Goal: Task Accomplishment & Management: Use online tool/utility

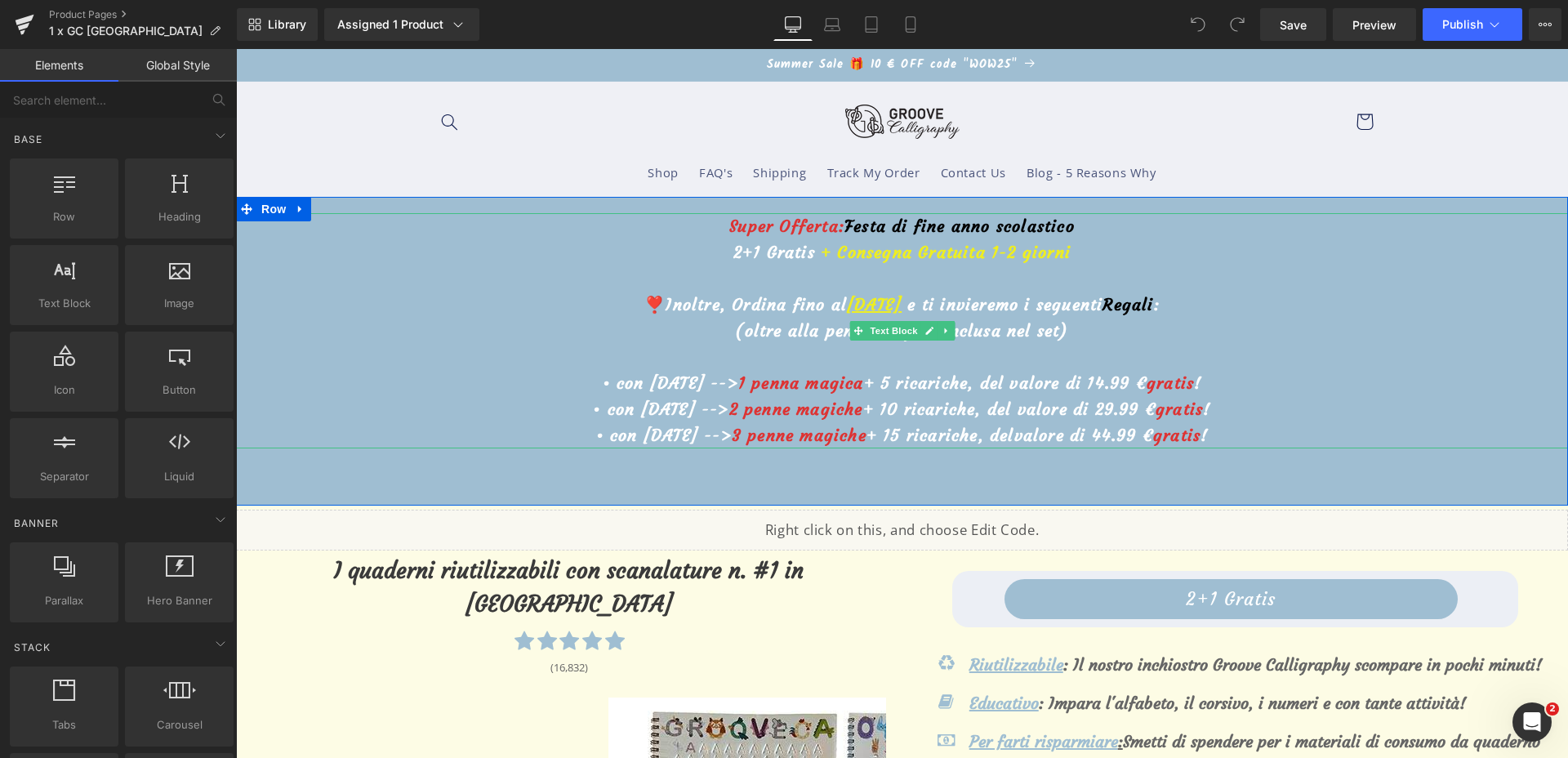
click at [847, 302] on u "18 Agosto" at bounding box center [873, 304] width 54 height 20
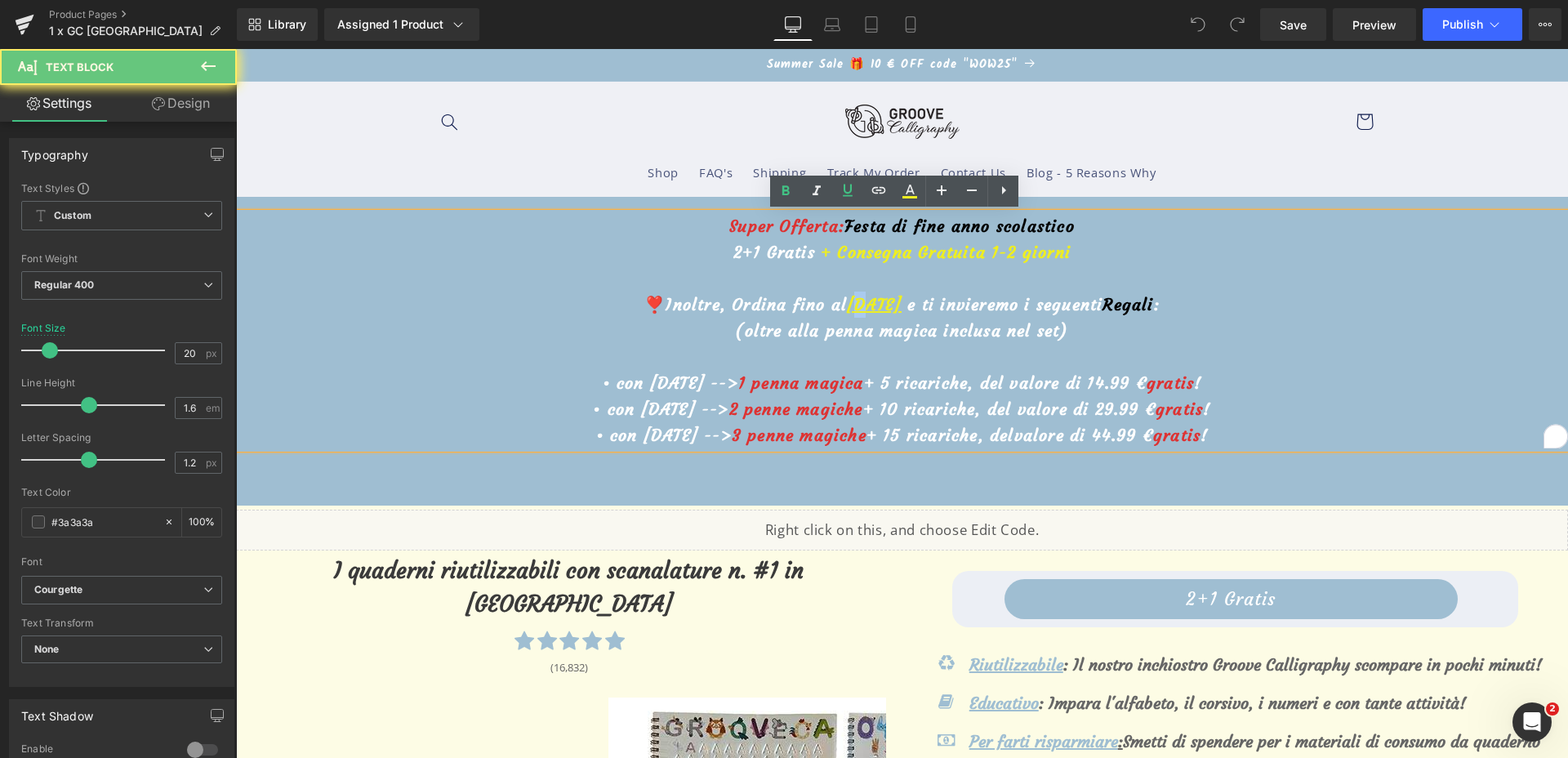
click at [847, 300] on u "18 Agosto" at bounding box center [873, 304] width 54 height 20
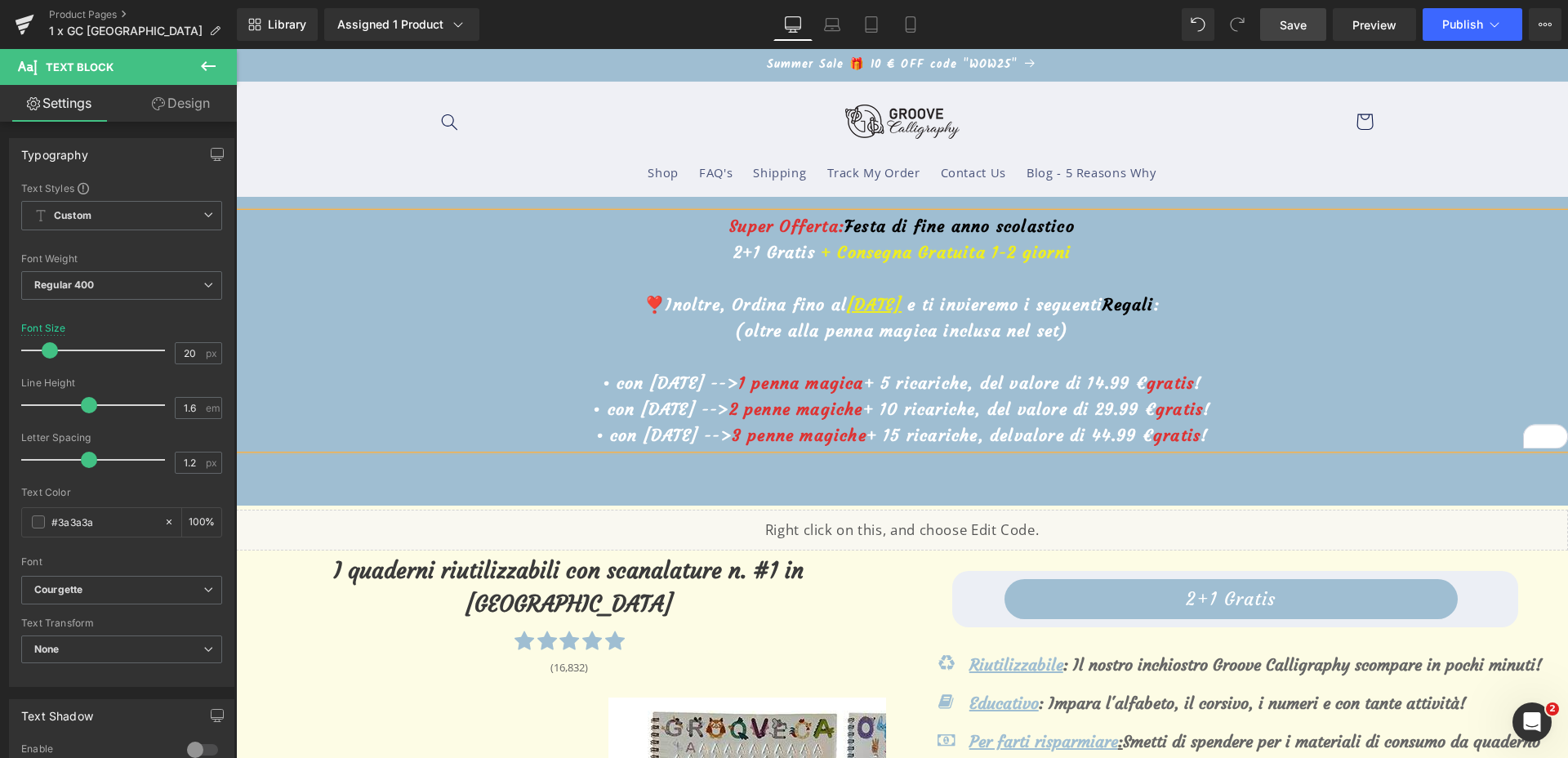
click at [1277, 31] on link "Save" at bounding box center [1293, 24] width 66 height 33
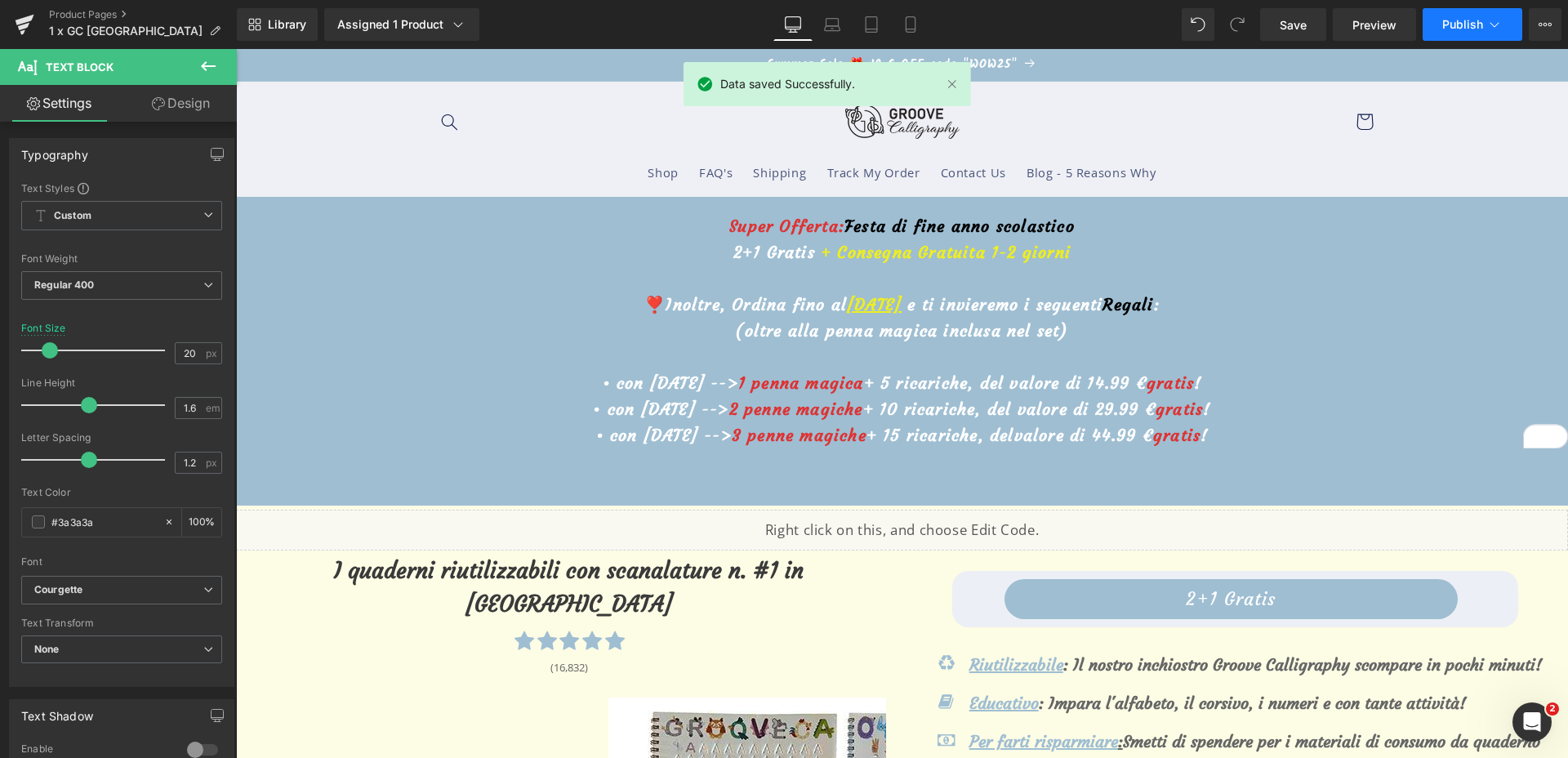
click at [1435, 14] on button "Publish" at bounding box center [1472, 24] width 99 height 33
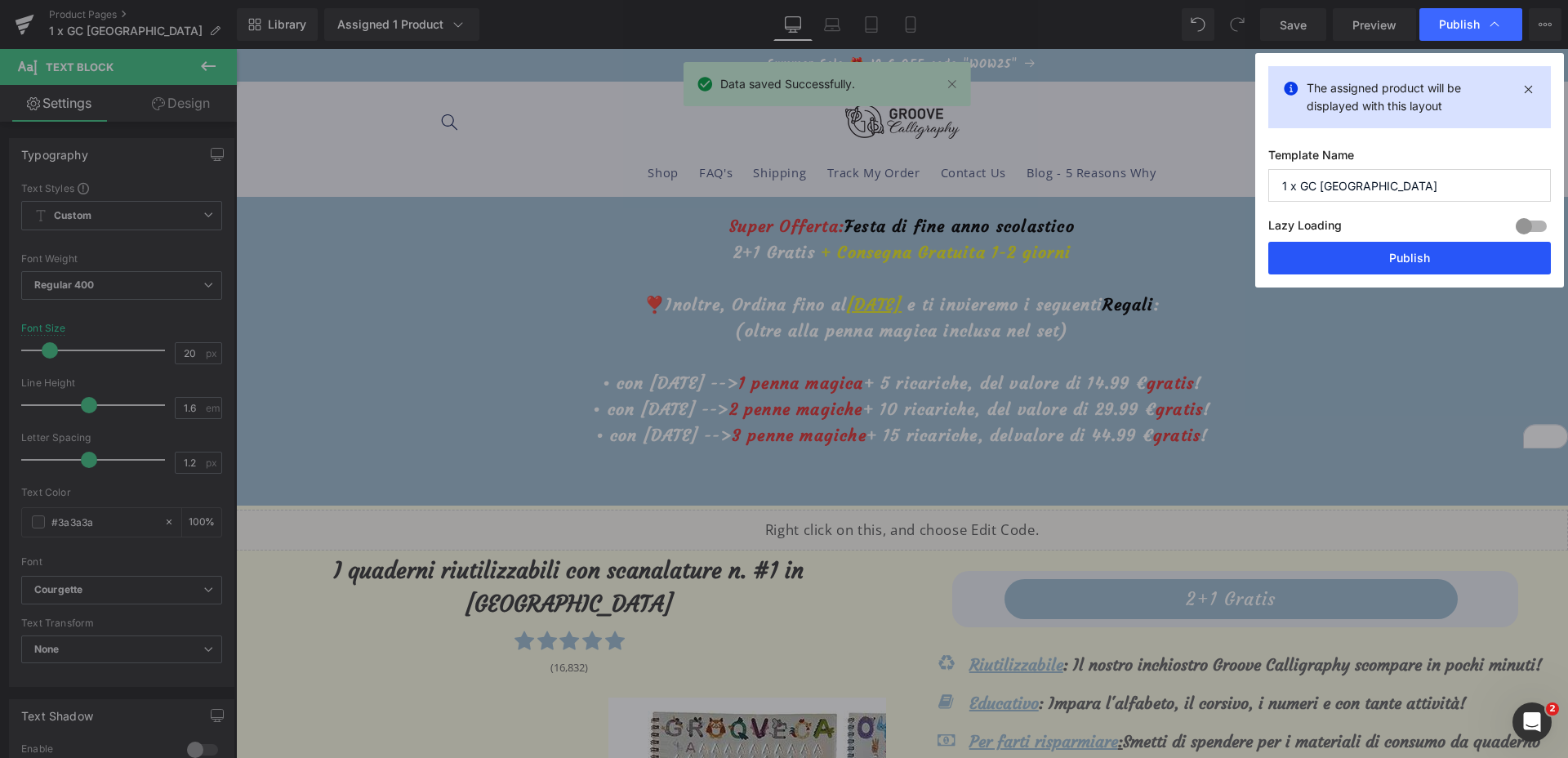
click at [1418, 253] on button "Publish" at bounding box center [1410, 257] width 283 height 33
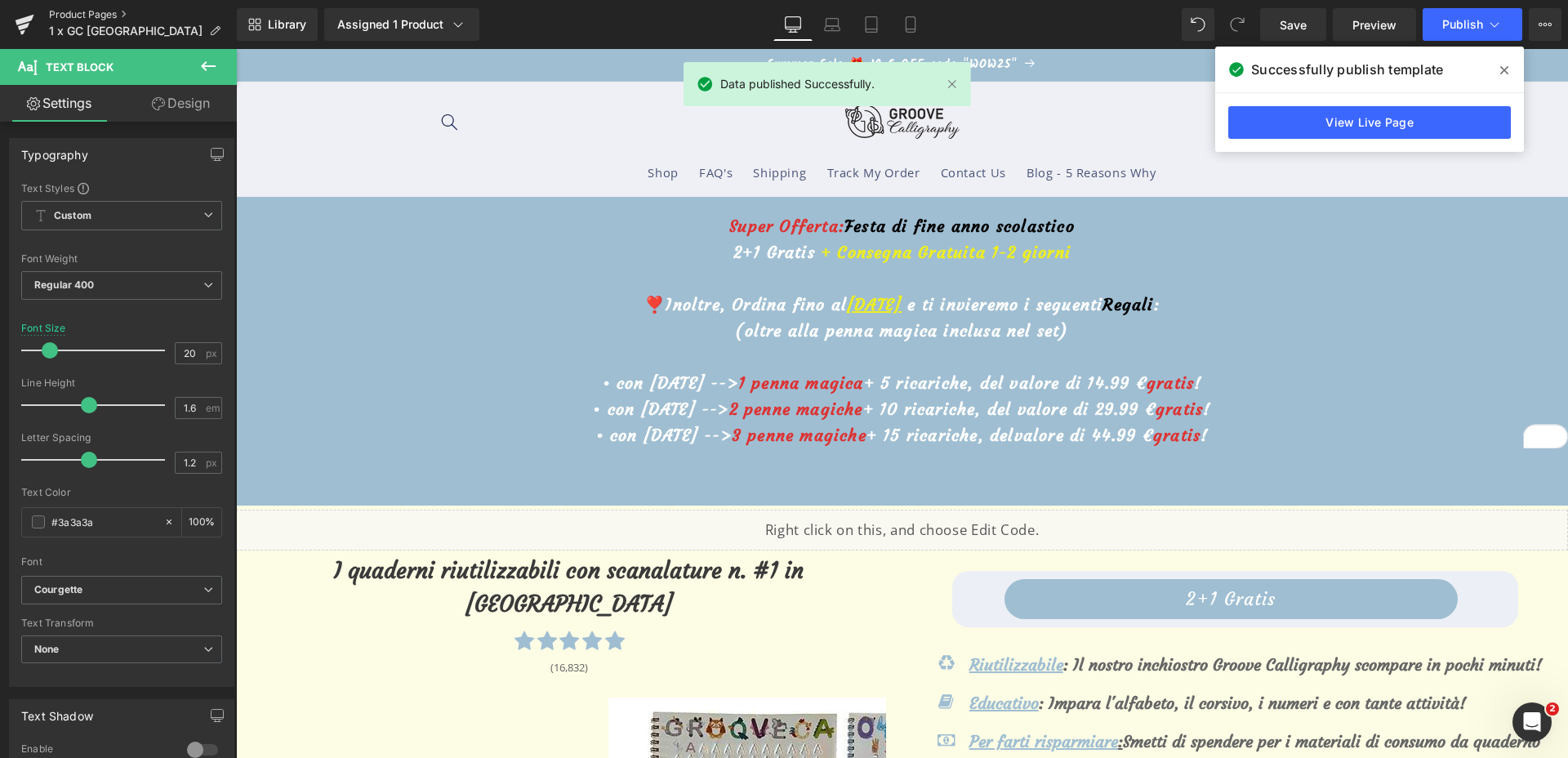
click at [71, 17] on link "Product Pages" at bounding box center [143, 15] width 188 height 13
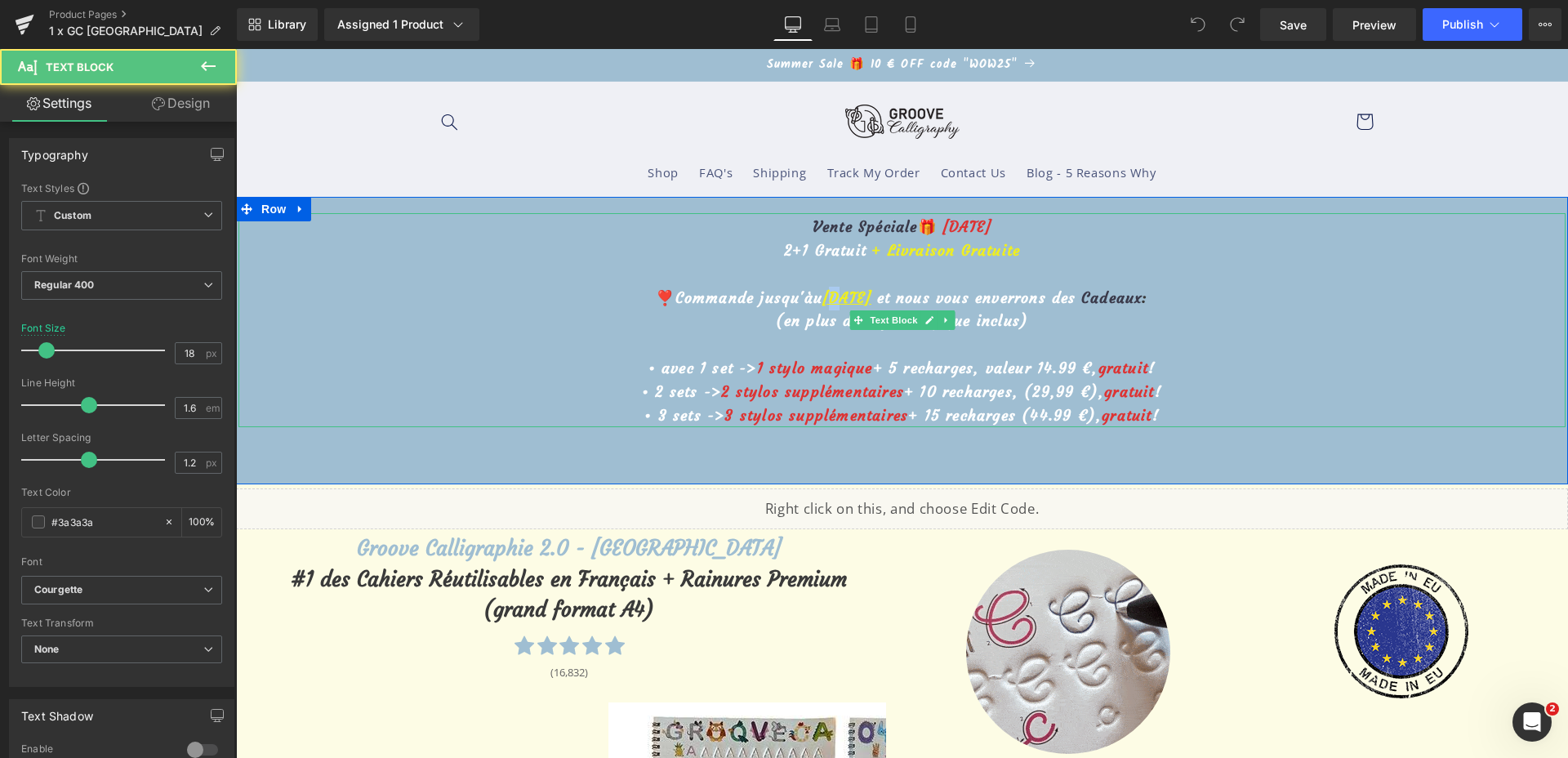
click at [829, 295] on u "[DATE]" at bounding box center [847, 298] width 49 height 18
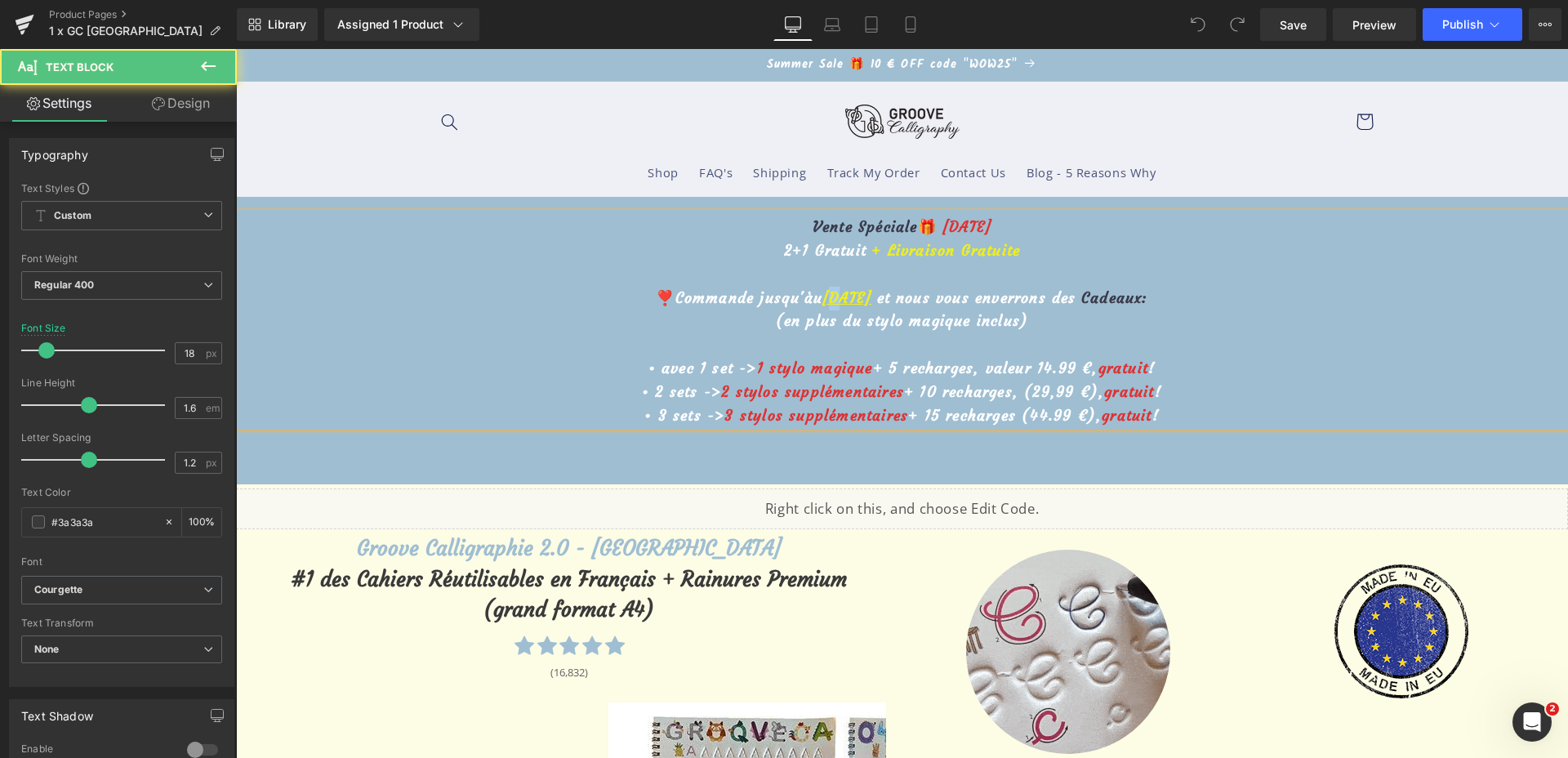
click at [822, 303] on u "[DATE]" at bounding box center [847, 298] width 49 height 18
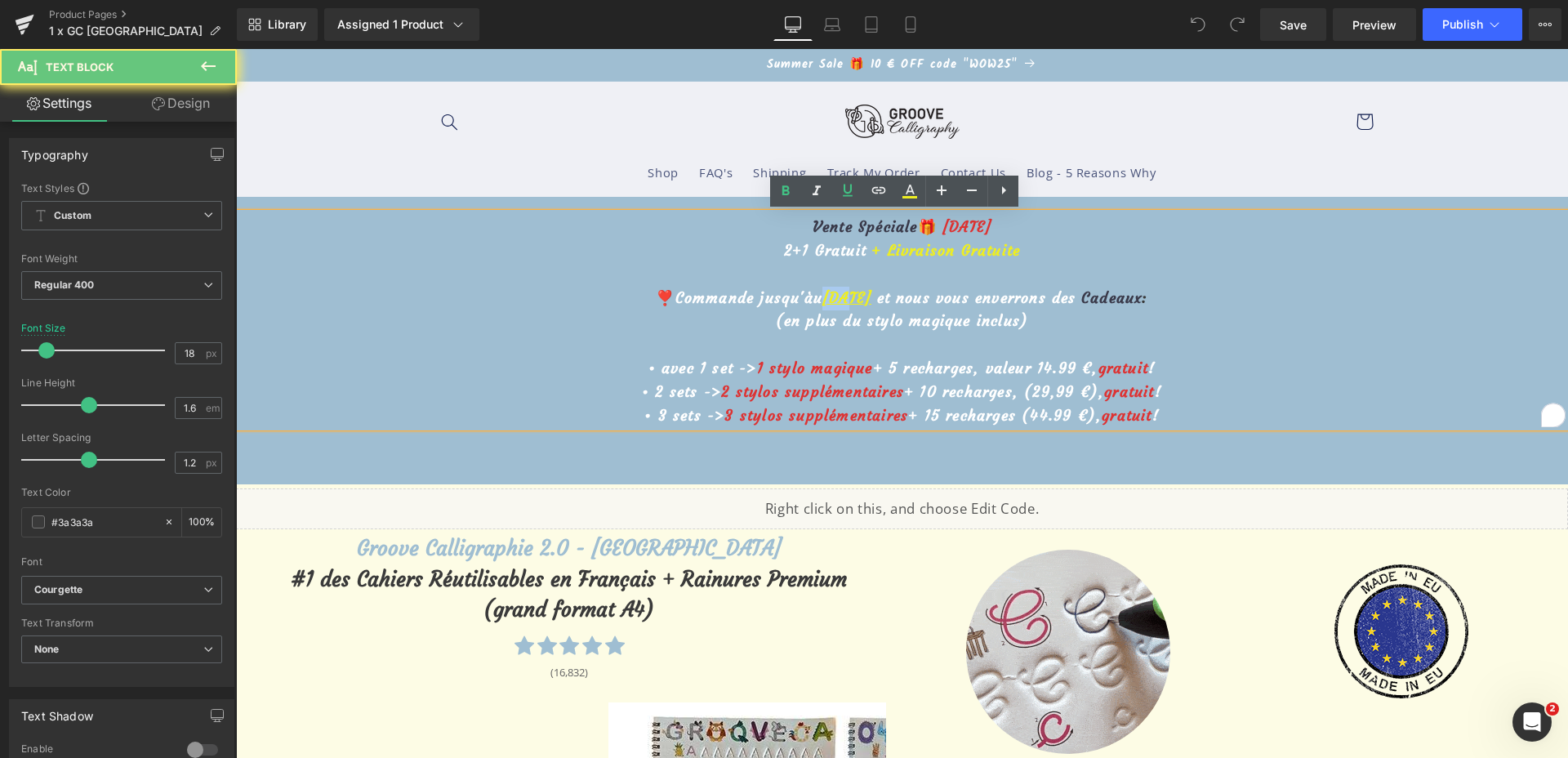
click at [827, 298] on u "[DATE]" at bounding box center [847, 298] width 49 height 18
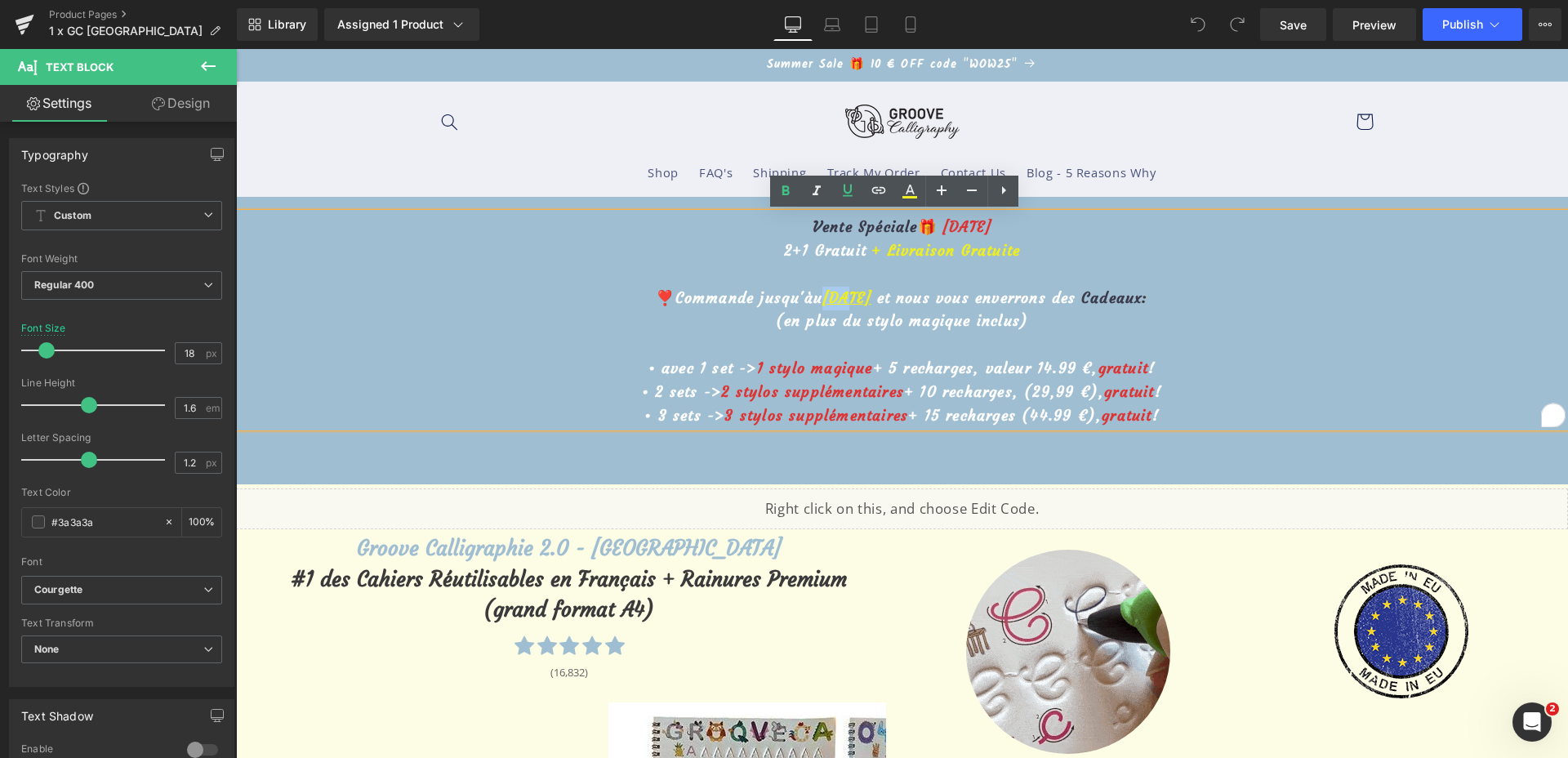
click at [827, 298] on u "[DATE]" at bounding box center [847, 298] width 49 height 18
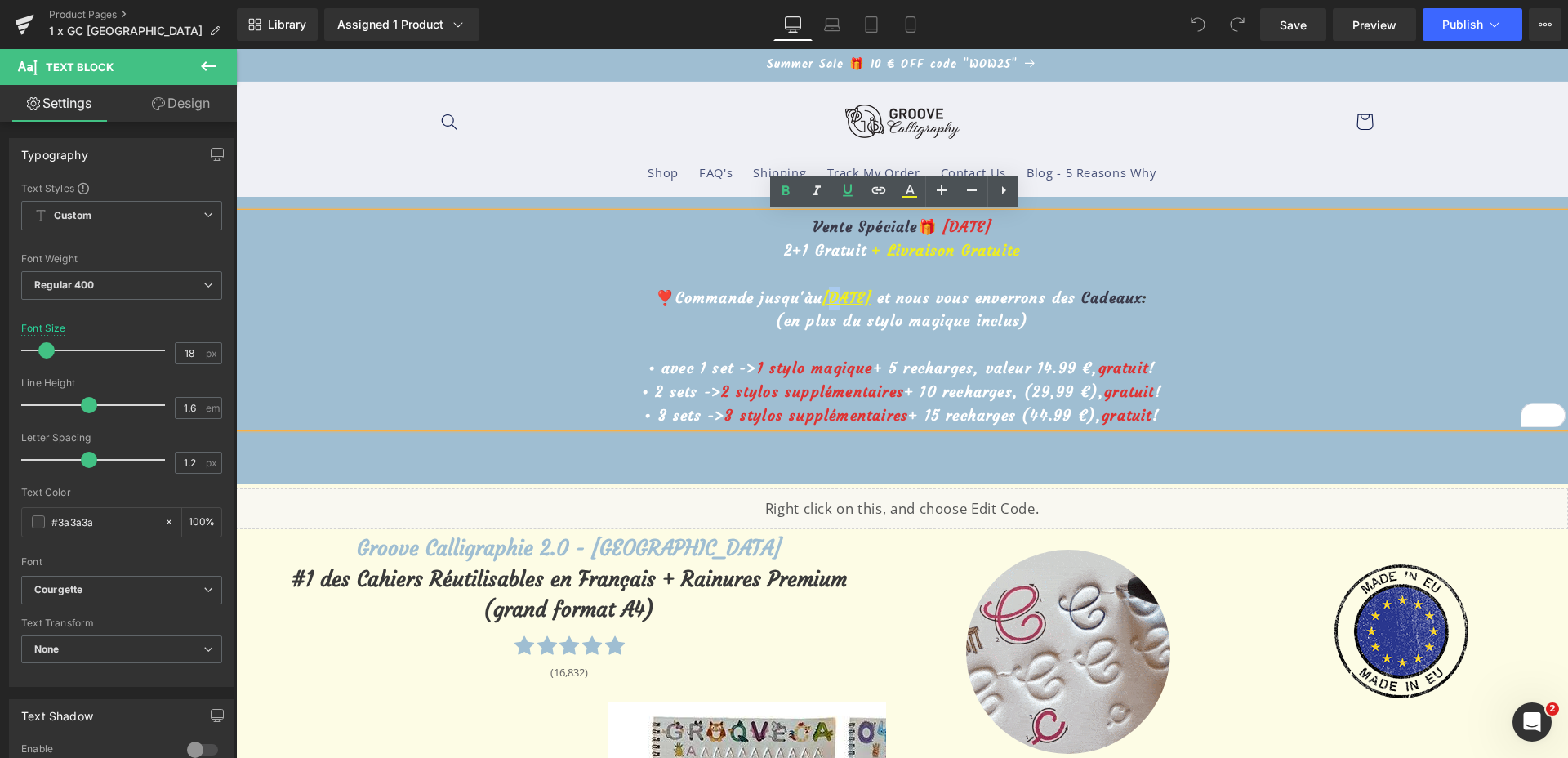
click at [822, 298] on u "[DATE]" at bounding box center [847, 298] width 49 height 18
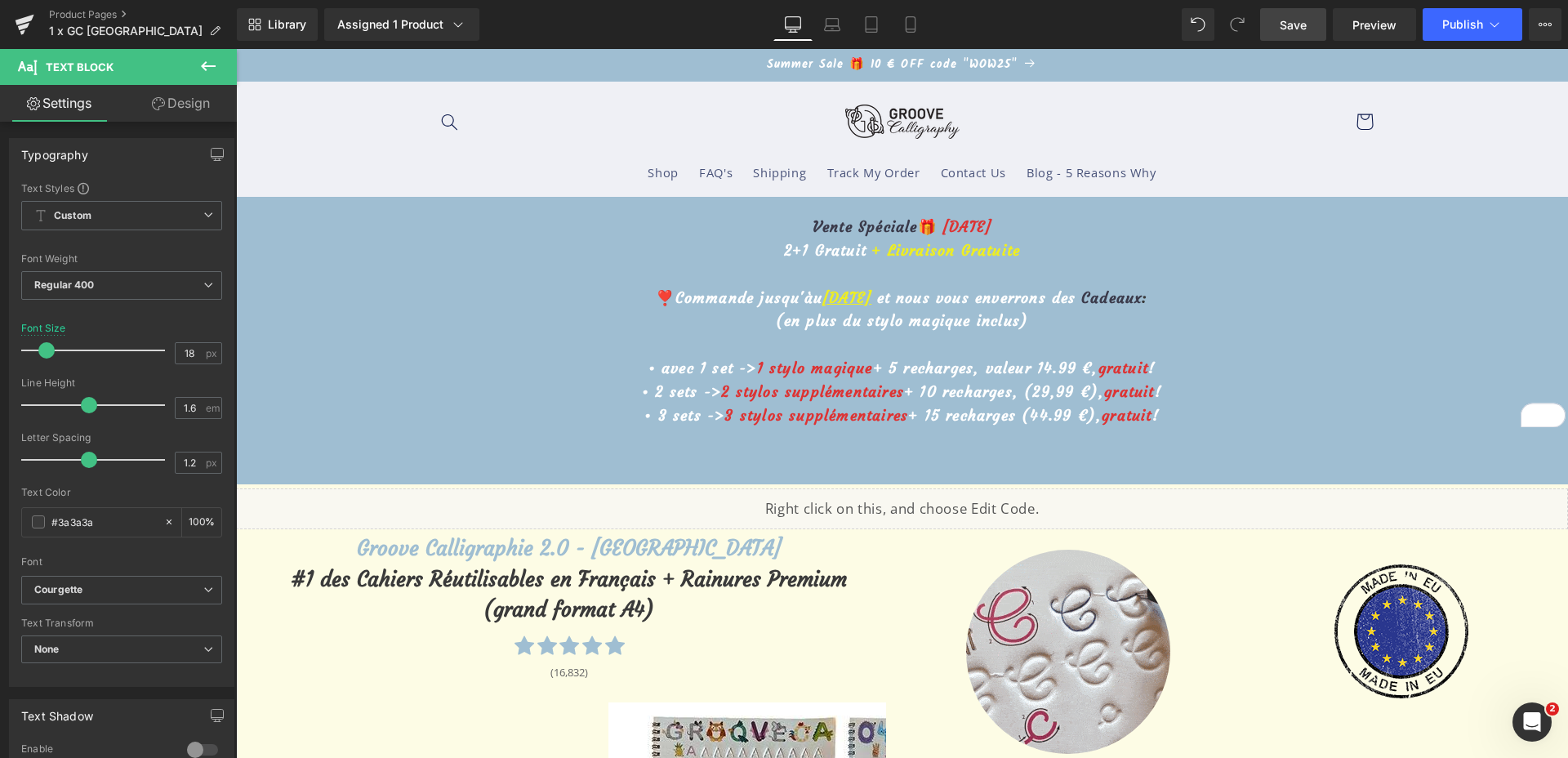
click at [1291, 19] on span "Save" at bounding box center [1293, 25] width 27 height 18
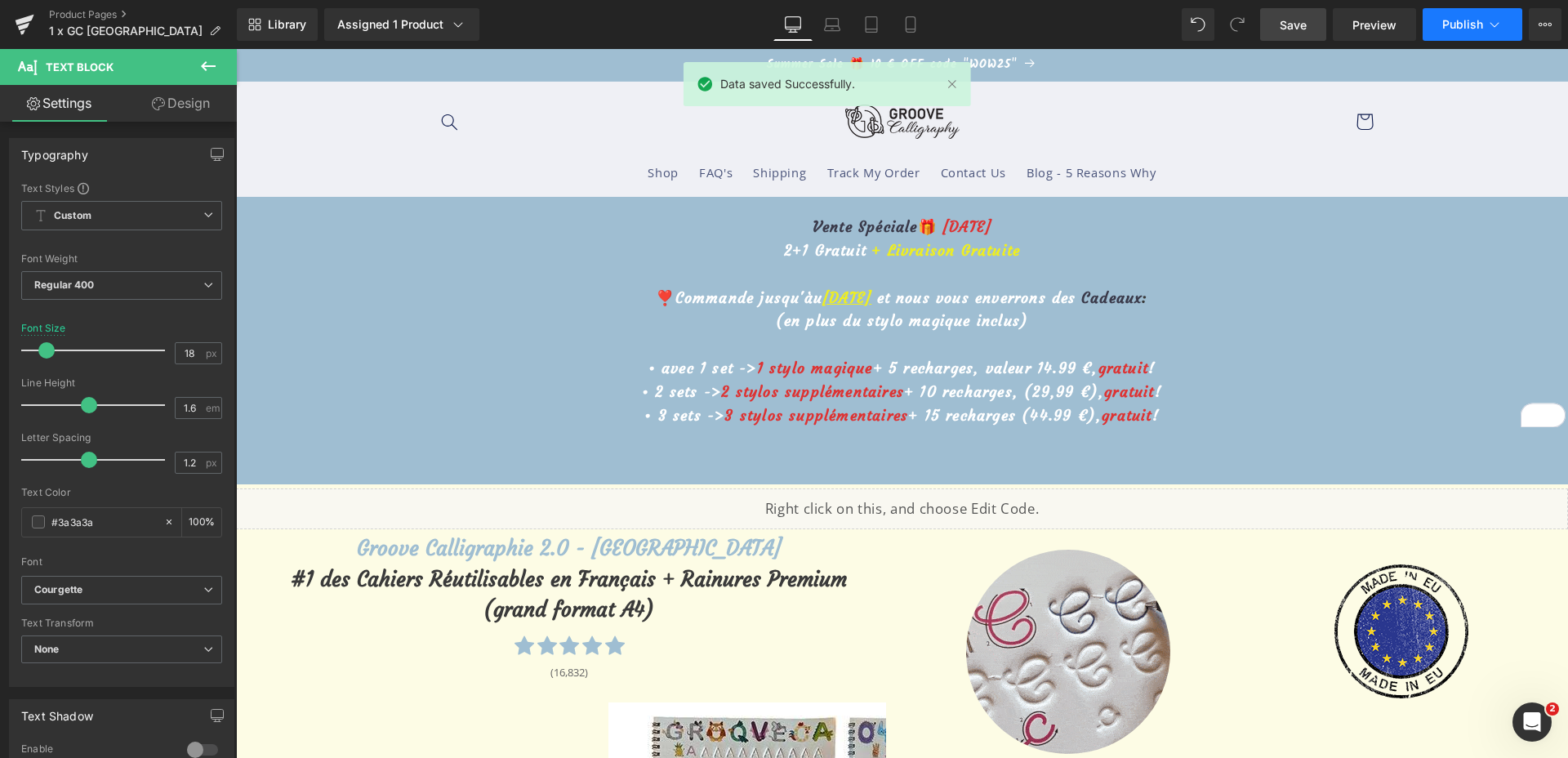
click at [1473, 26] on span "Publish" at bounding box center [1463, 24] width 41 height 13
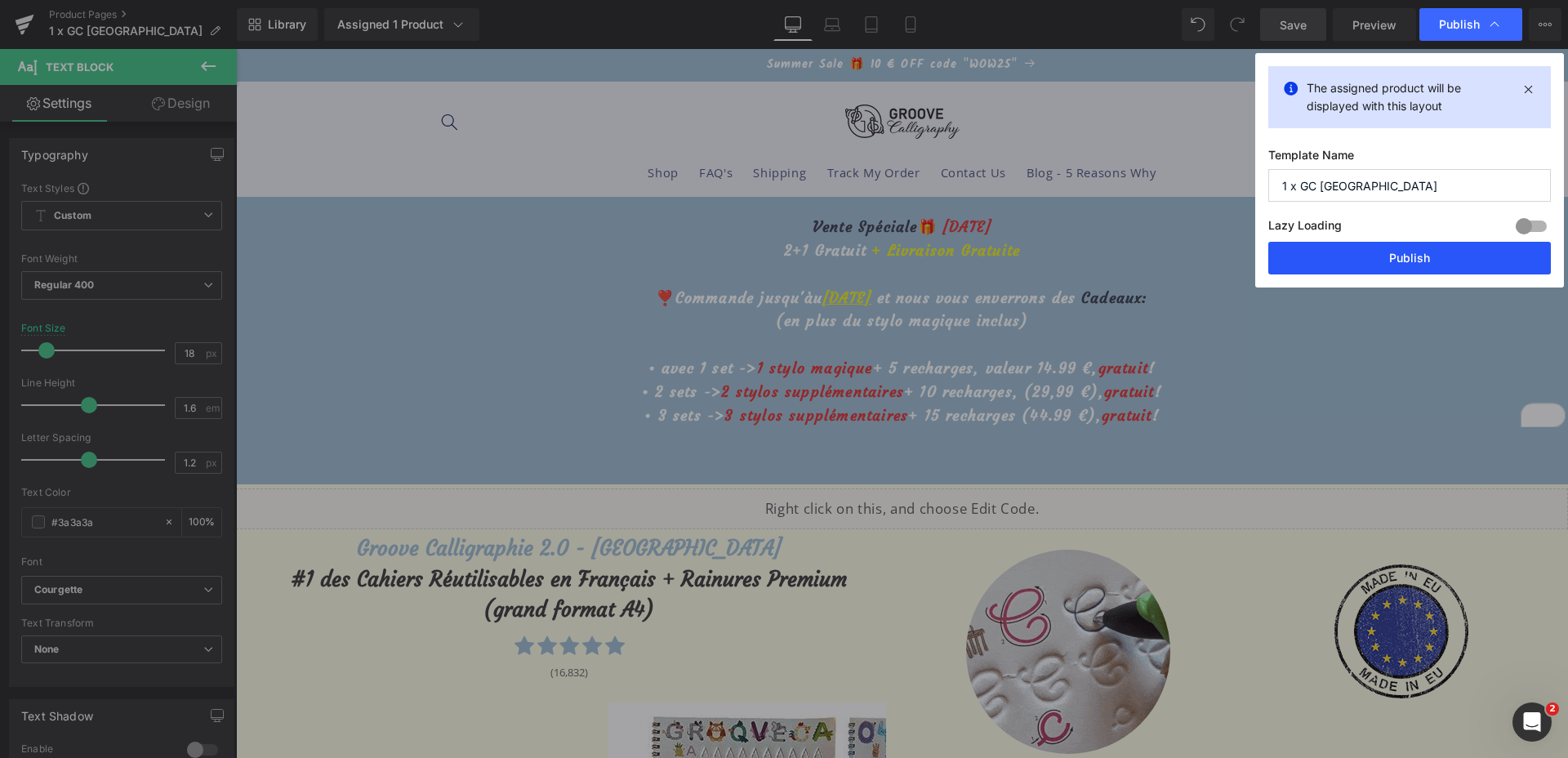
click at [1415, 257] on button "Publish" at bounding box center [1410, 257] width 283 height 33
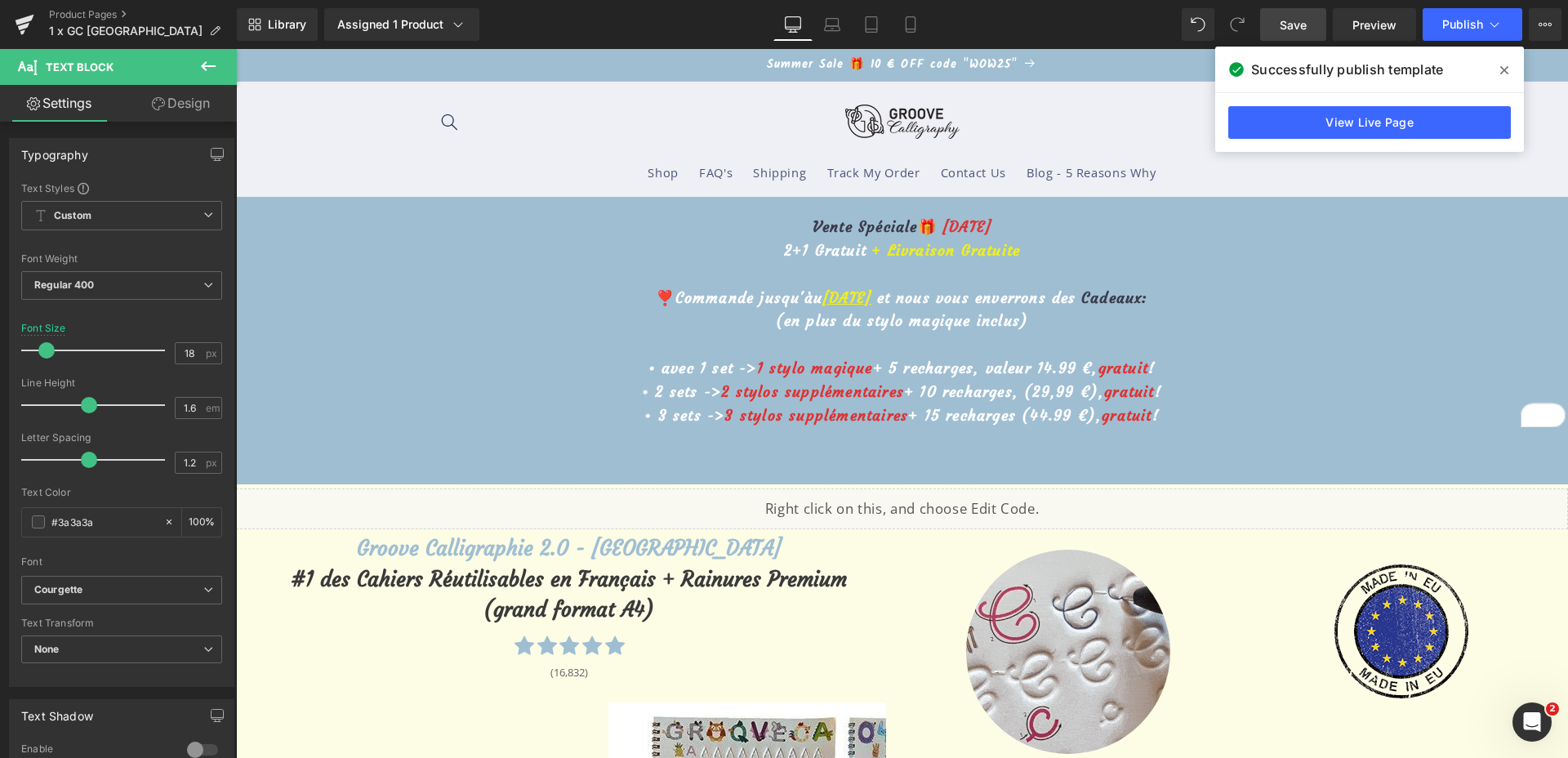
click at [73, 7] on div "Product Pages 1 x GC [GEOGRAPHIC_DATA]" at bounding box center [118, 24] width 237 height 49
click at [67, 16] on link "Product Pages" at bounding box center [143, 15] width 188 height 13
